Goal: Information Seeking & Learning: Find specific page/section

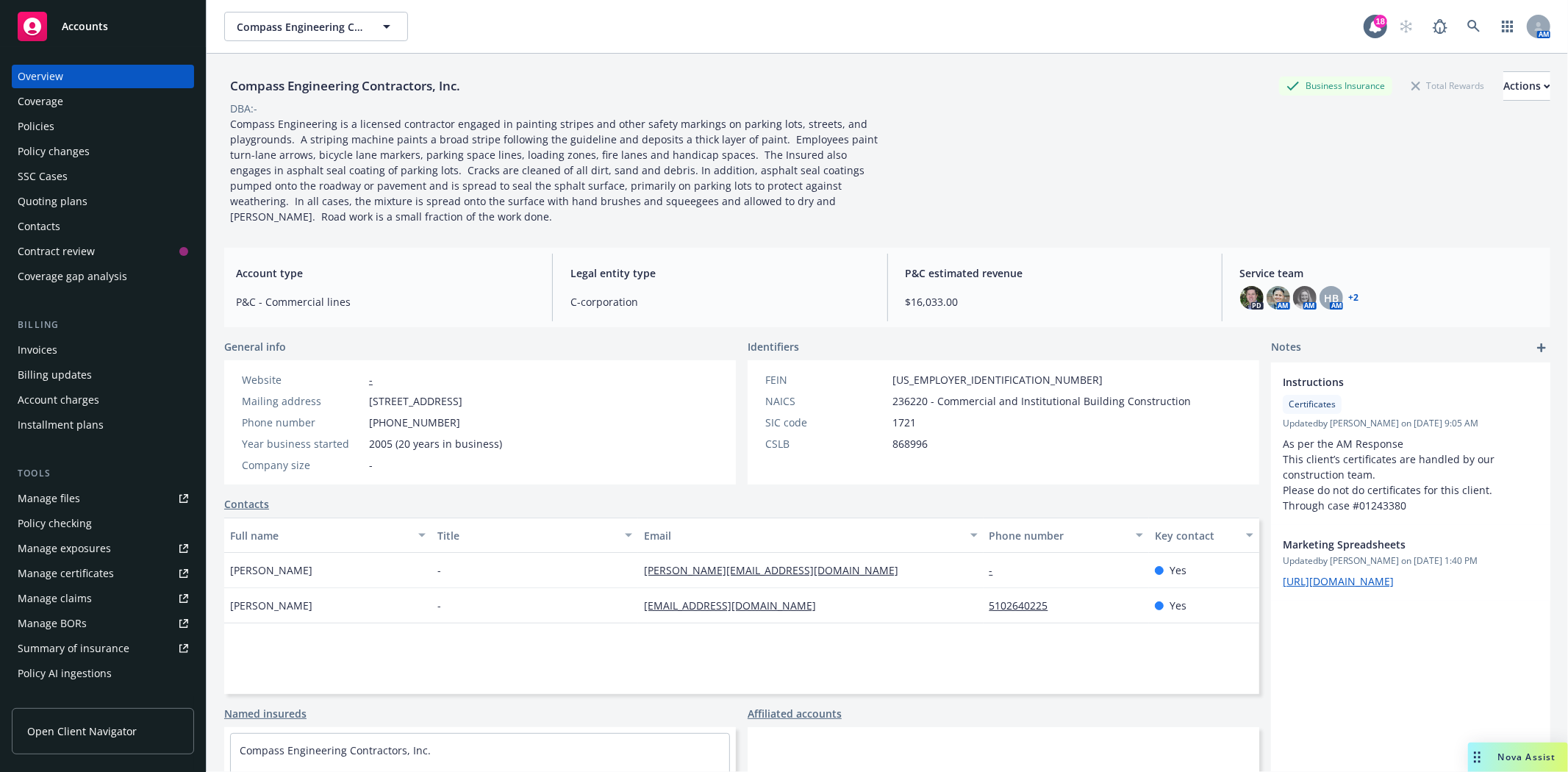
click at [70, 20] on span "Accounts" at bounding box center [85, 26] width 46 height 12
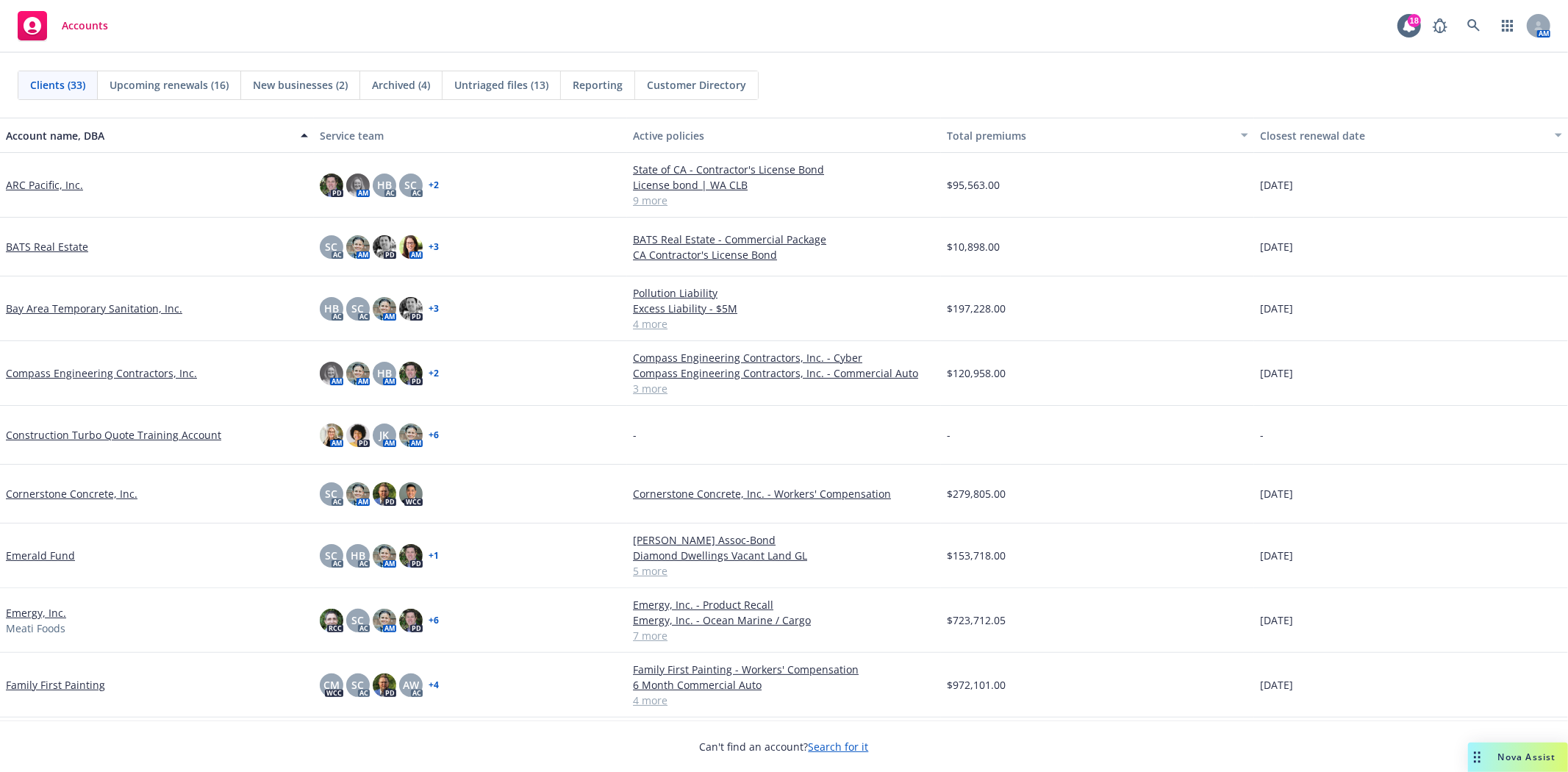
click at [137, 306] on link "Bay Area Temporary Sanitation, Inc." at bounding box center [94, 308] width 177 height 15
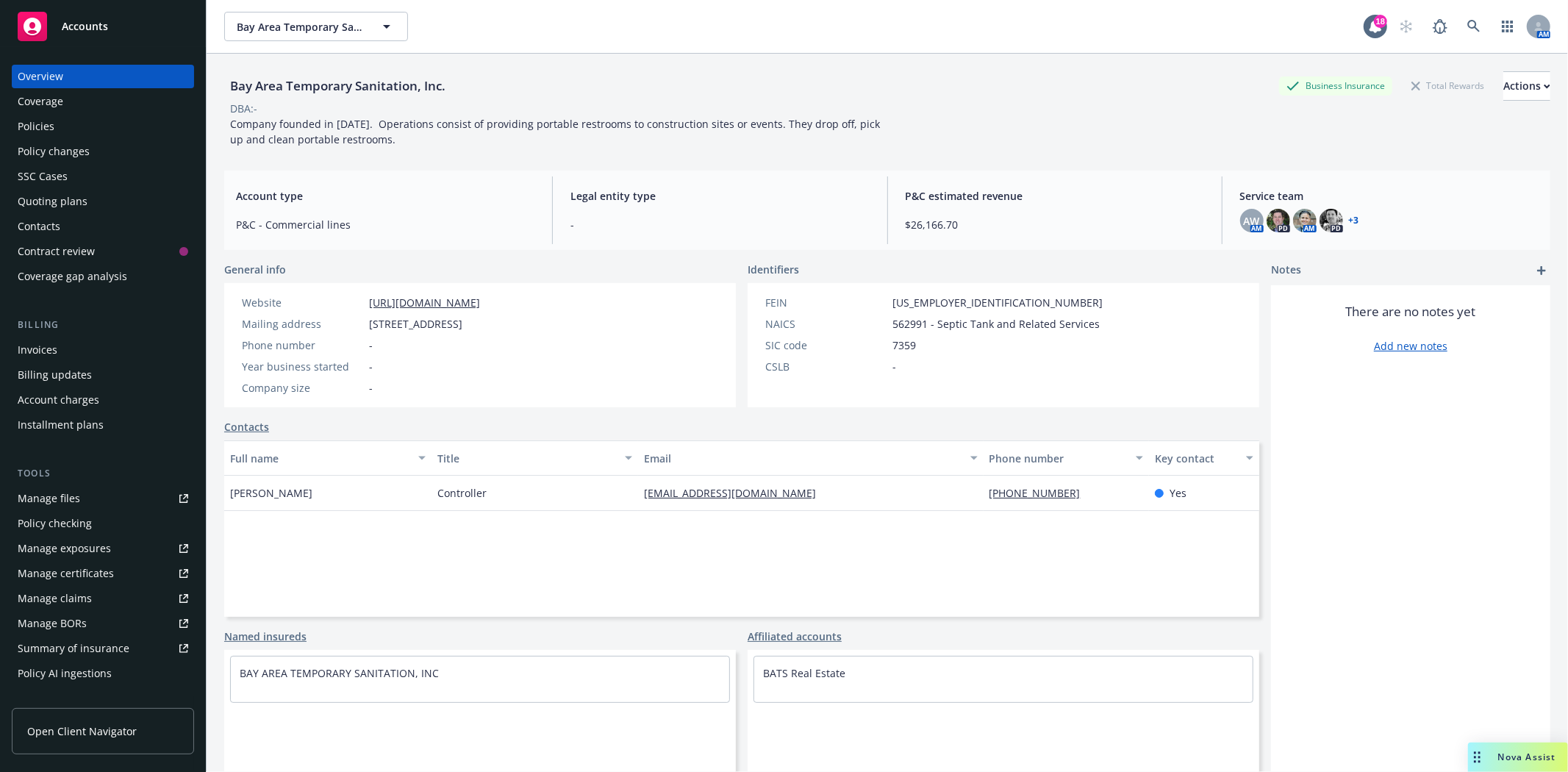
click at [35, 136] on div "Policies" at bounding box center [36, 126] width 37 height 23
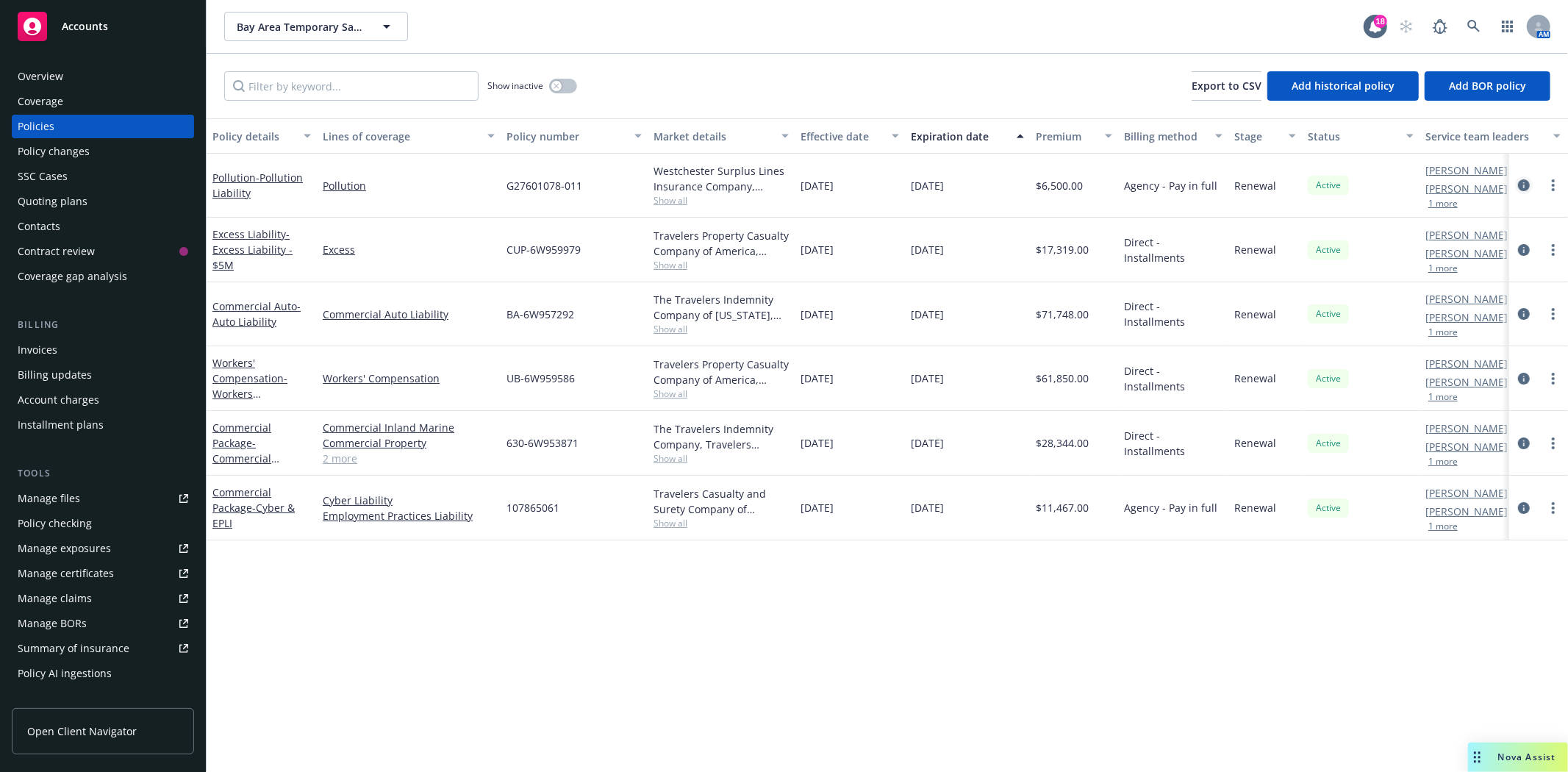
click at [1525, 186] on icon "circleInformation" at bounding box center [1524, 185] width 12 height 12
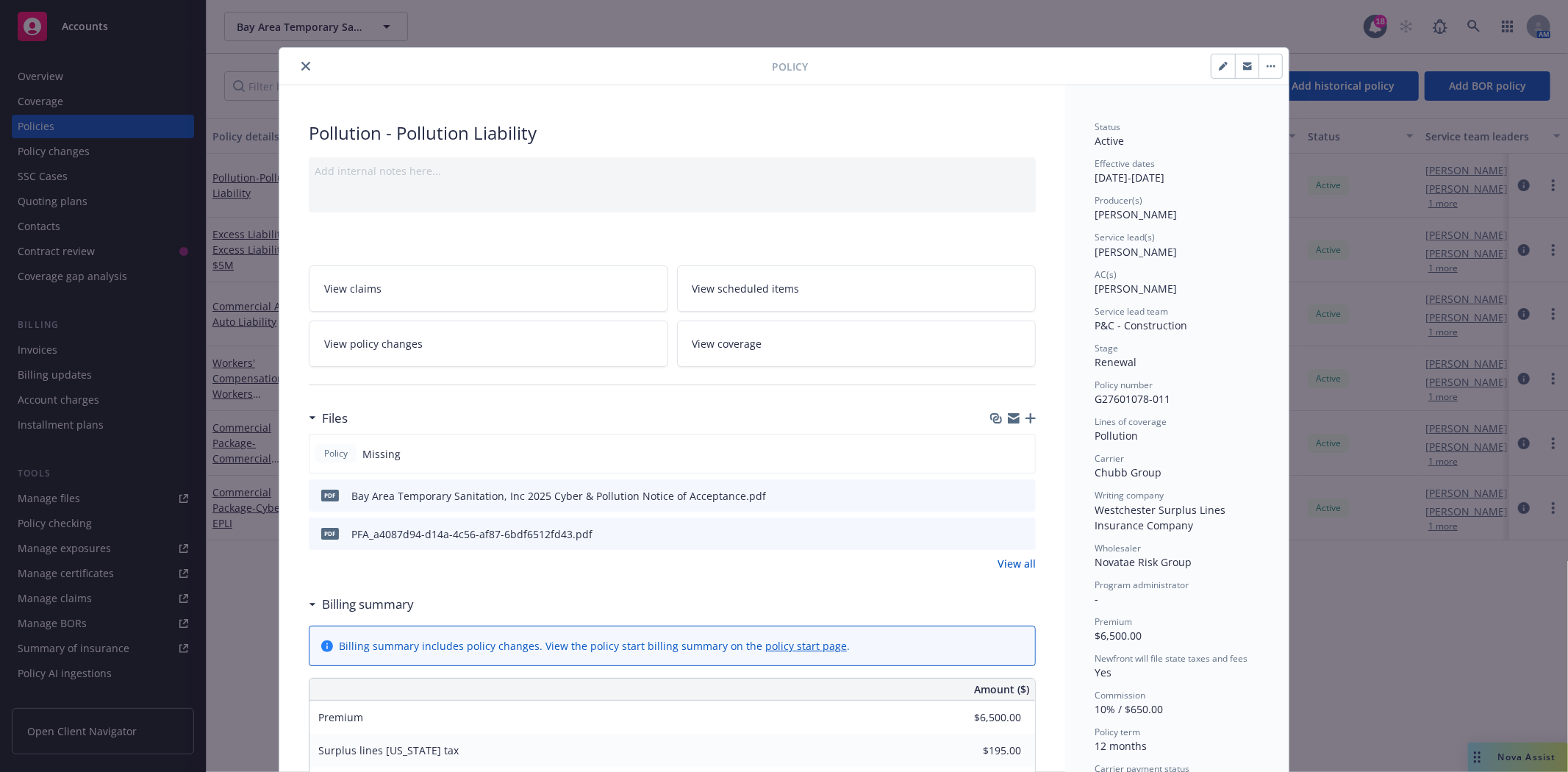
drag, startPoint x: 1238, startPoint y: 66, endPoint x: 1231, endPoint y: 117, distance: 51.5
click at [1243, 66] on icon "button" at bounding box center [1247, 66] width 9 height 5
click at [302, 67] on icon "close" at bounding box center [306, 65] width 9 height 9
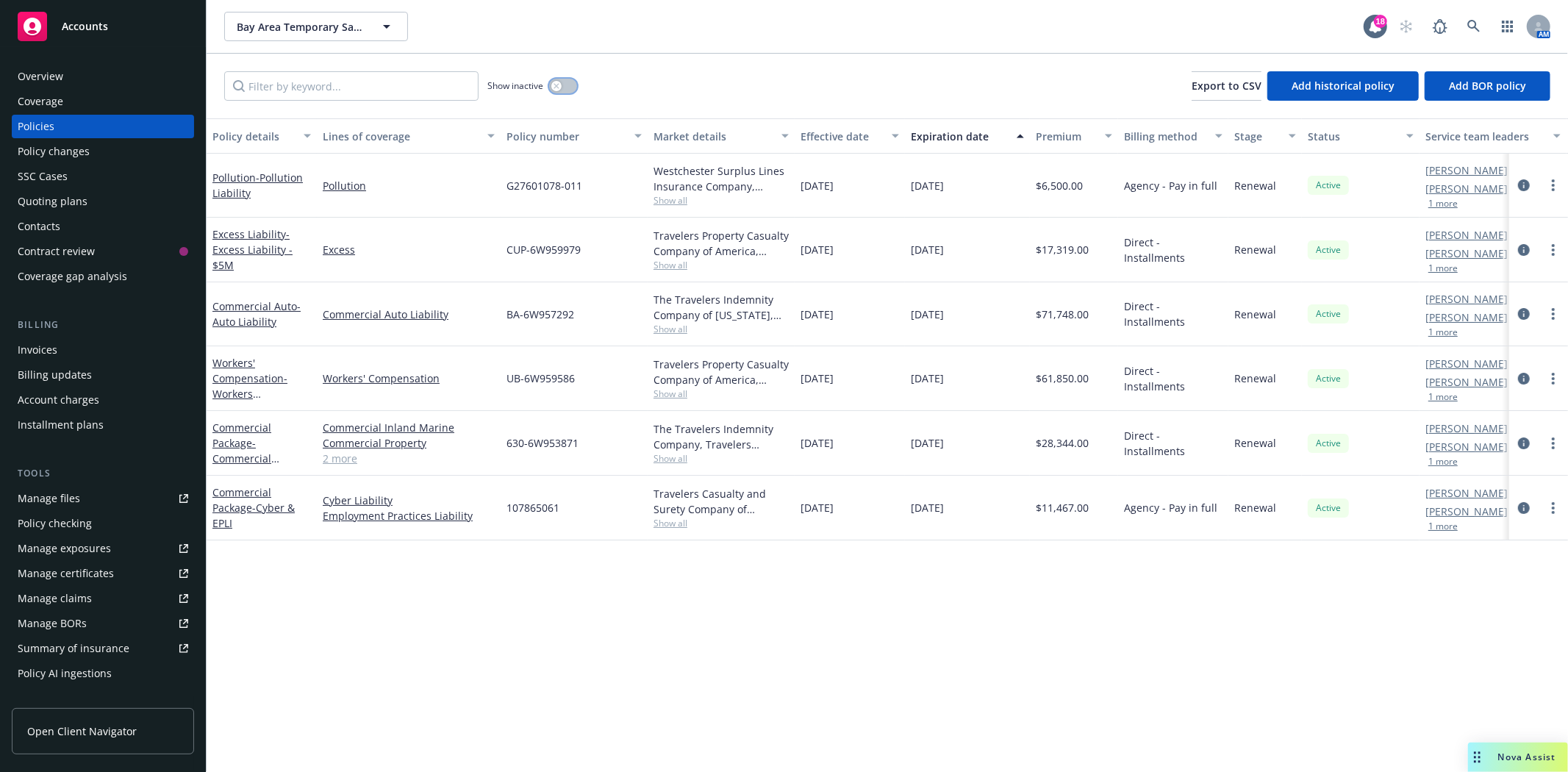
click at [560, 84] on div "button" at bounding box center [556, 85] width 11 height 11
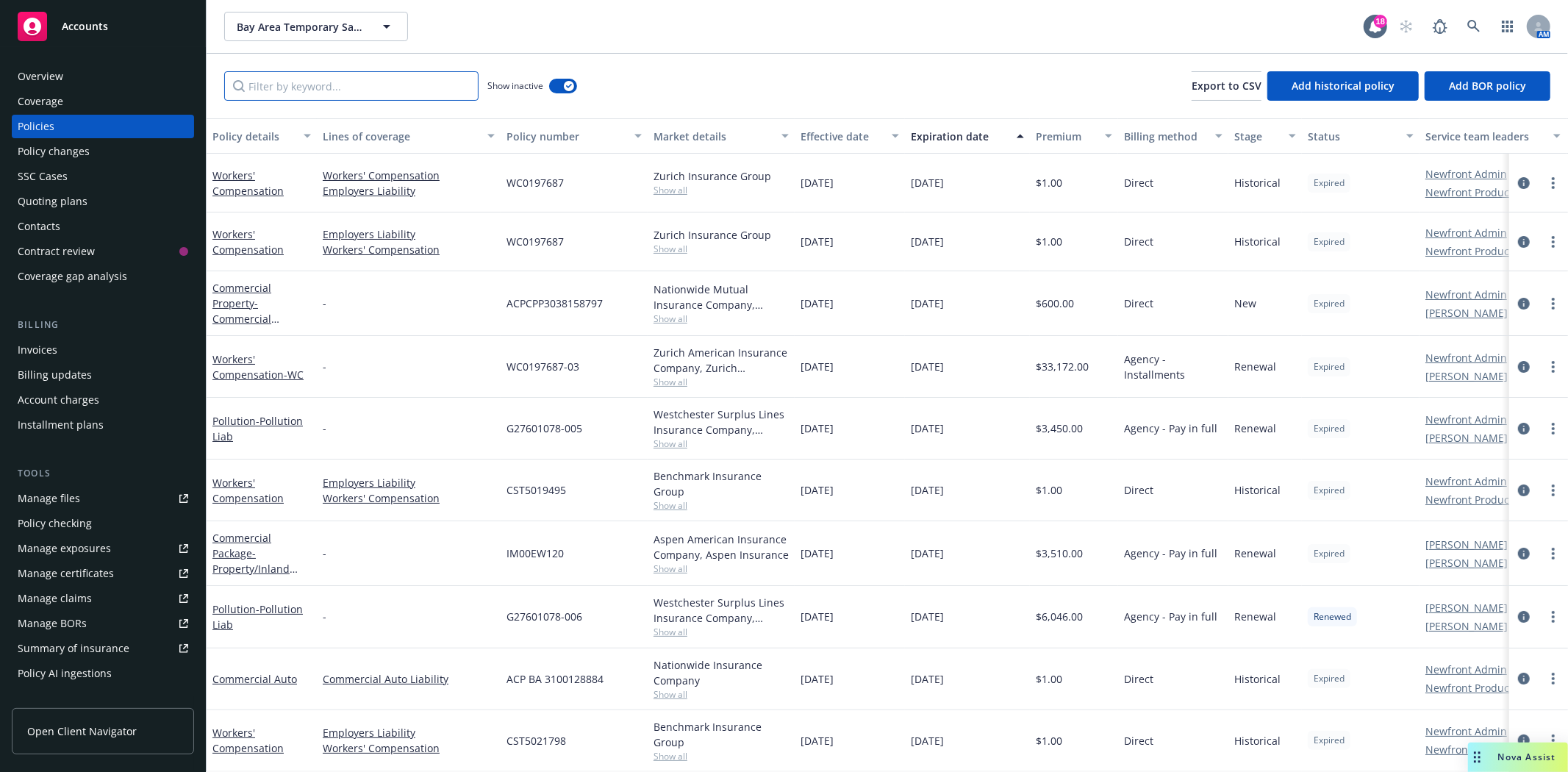
click at [408, 88] on input "Filter by keyword..." at bounding box center [351, 85] width 255 height 30
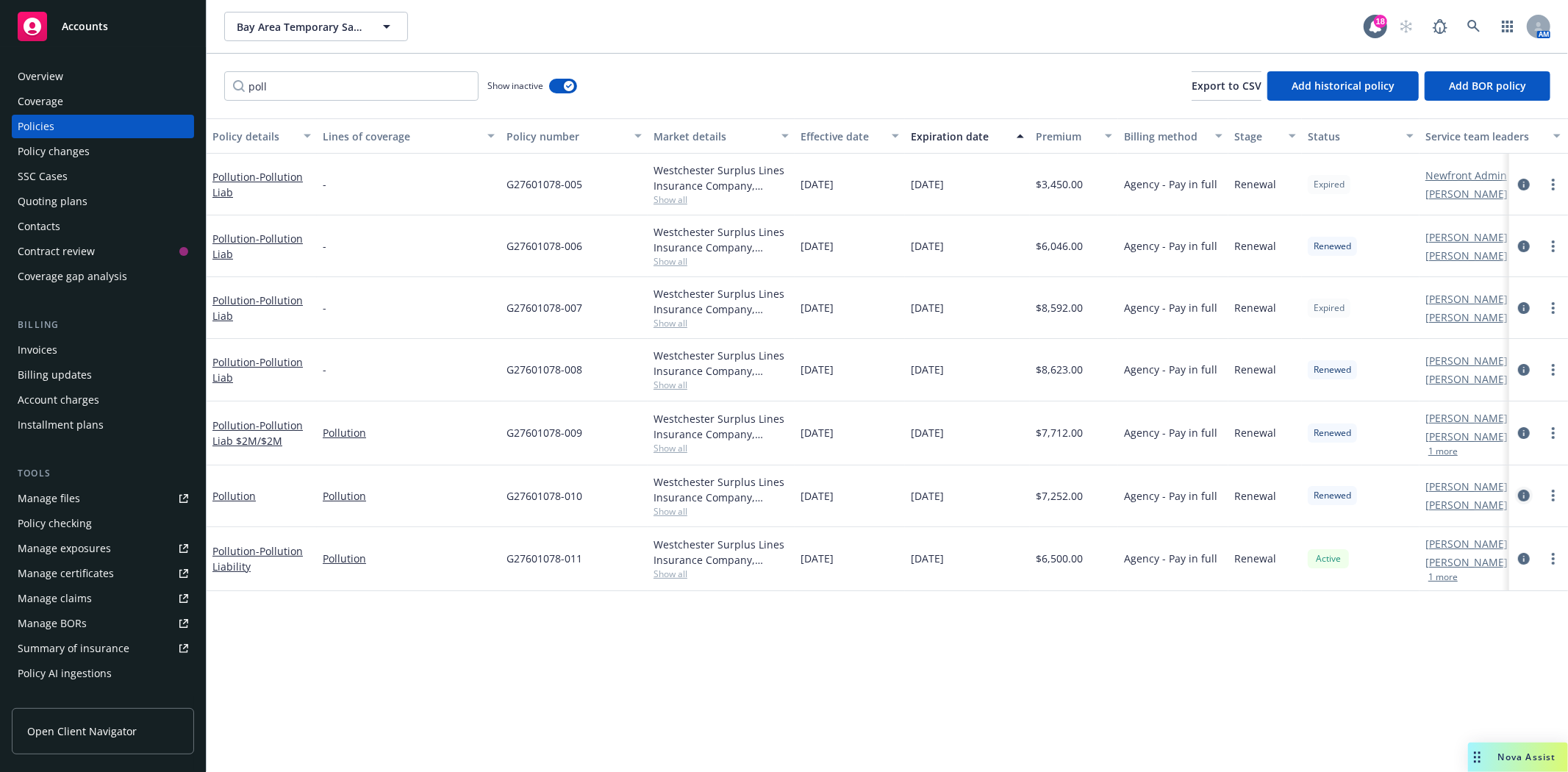
click at [1525, 494] on icon "circleInformation" at bounding box center [1524, 495] width 12 height 12
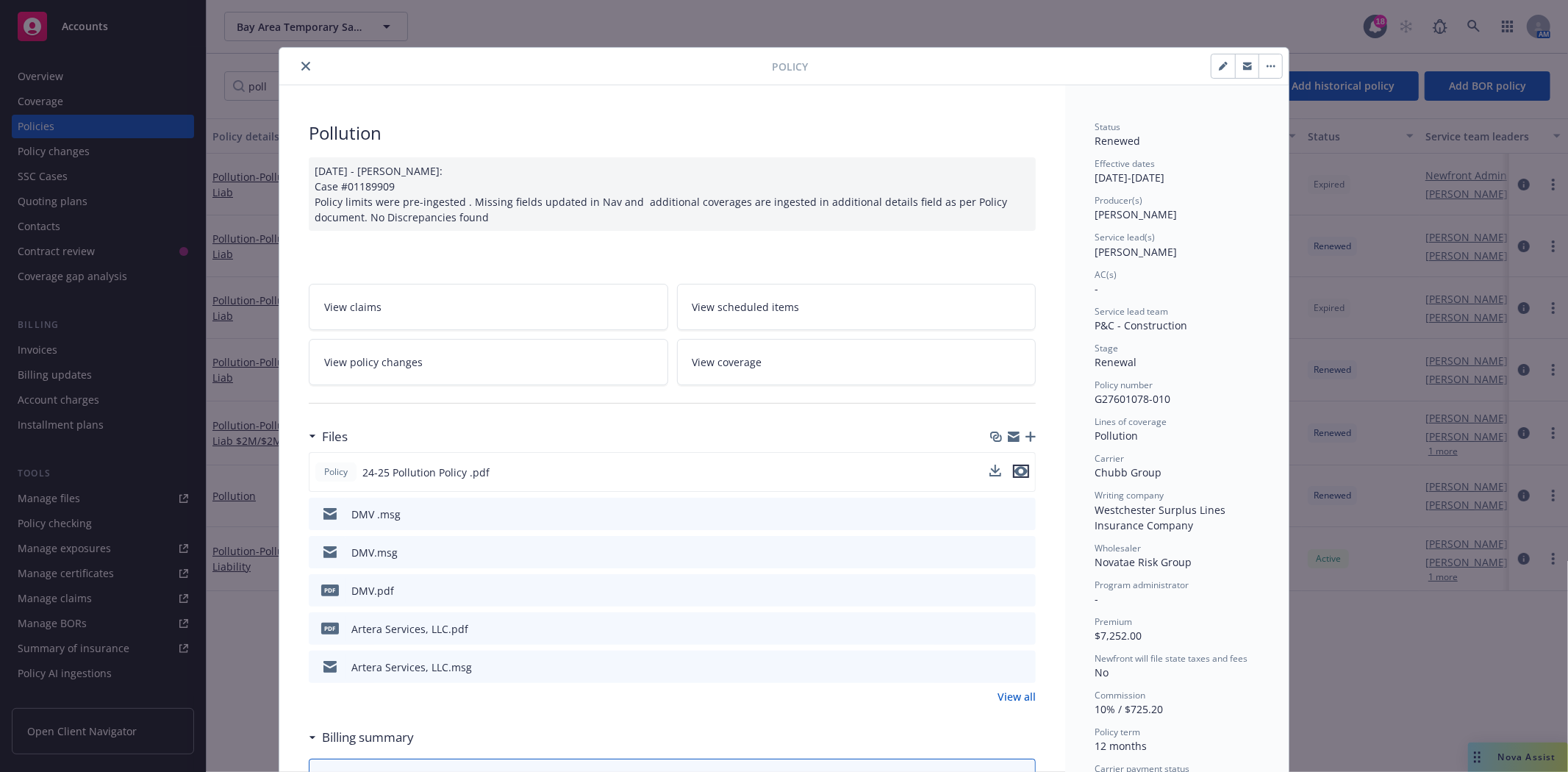
click at [1018, 467] on icon "preview file" at bounding box center [1021, 470] width 13 height 11
click at [1015, 466] on icon "preview file" at bounding box center [1021, 470] width 13 height 11
click at [299, 72] on button "close" at bounding box center [306, 66] width 17 height 17
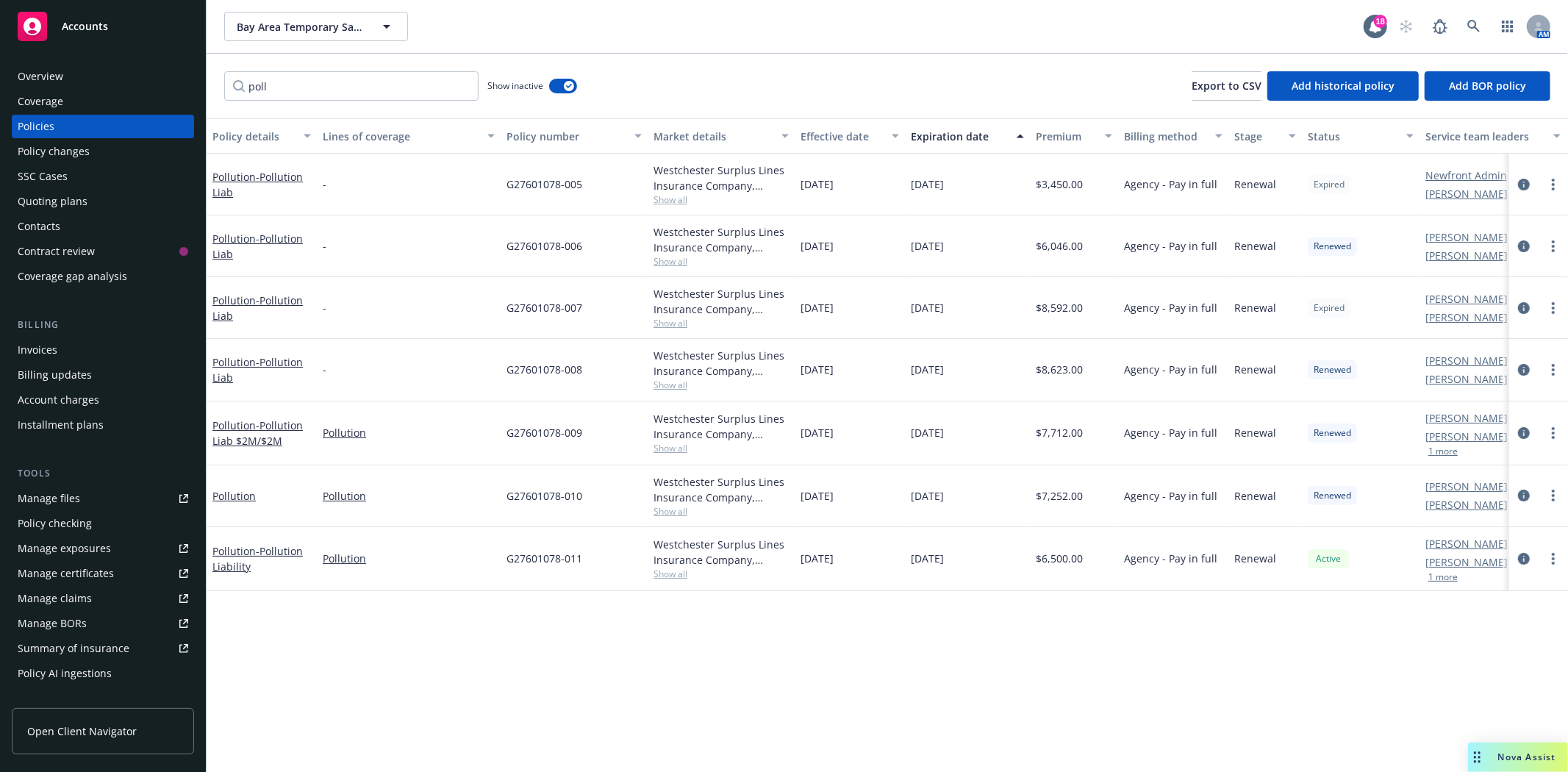
click at [346, 102] on div "poll Show inactive Export to CSV Add historical policy Add BOR policy" at bounding box center [887, 85] width 1361 height 64
click at [350, 97] on input "poll" at bounding box center [351, 85] width 255 height 30
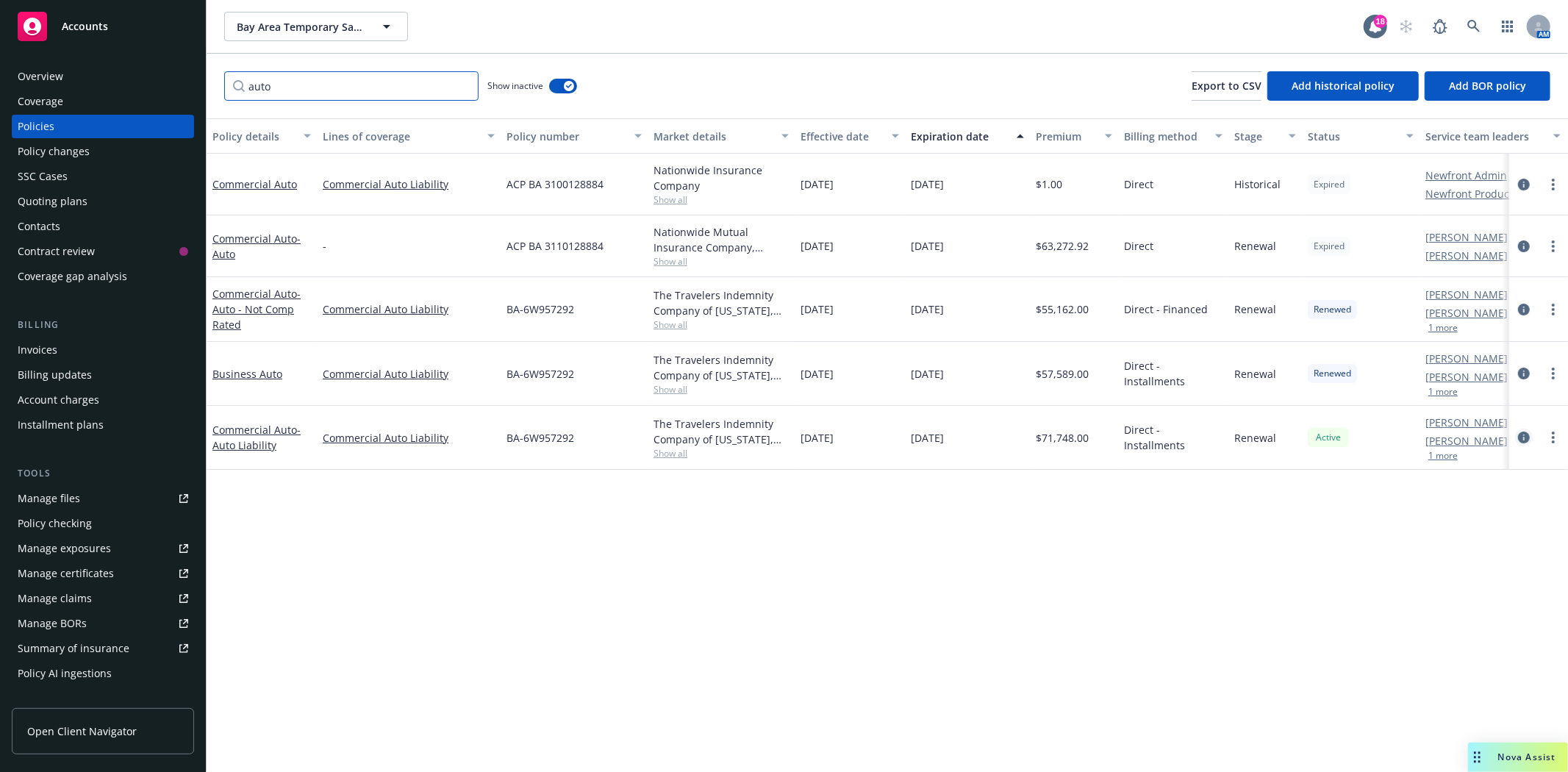
type input "auto"
click at [1526, 431] on icon "circleInformation" at bounding box center [1524, 437] width 12 height 12
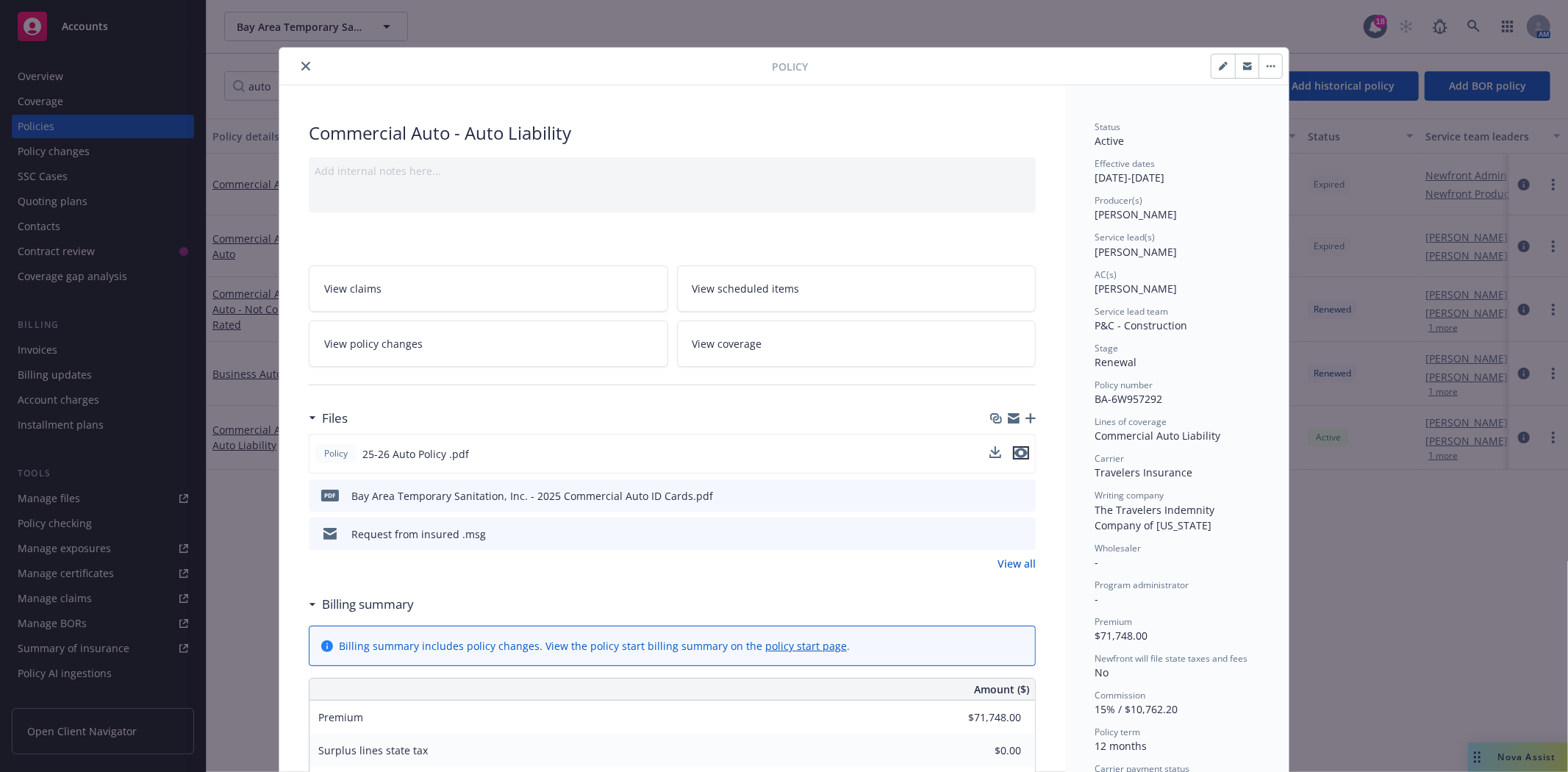
click at [1015, 453] on icon "preview file" at bounding box center [1021, 452] width 13 height 11
click at [1022, 562] on link "View all" at bounding box center [1017, 564] width 38 height 15
